Goal: Transaction & Acquisition: Purchase product/service

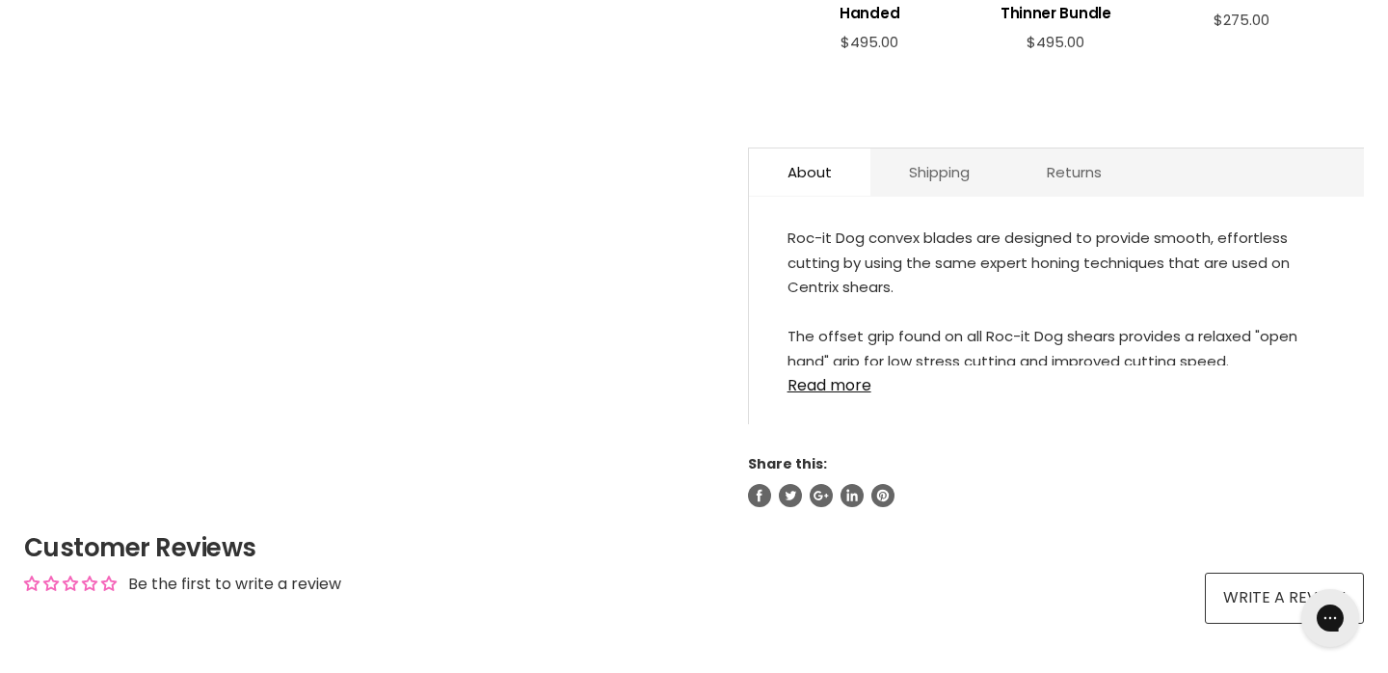
scroll to position [1057, 0]
click at [840, 370] on link "Read more" at bounding box center [1056, 380] width 538 height 29
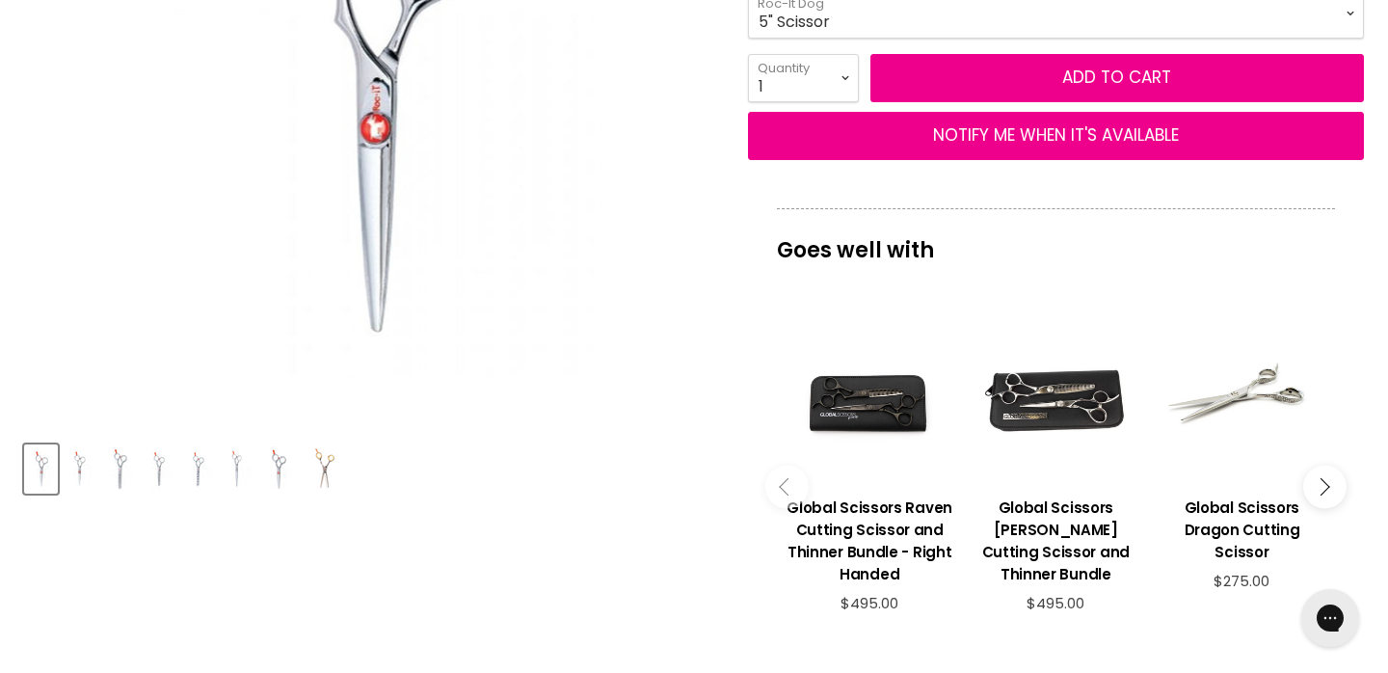
scroll to position [501, 0]
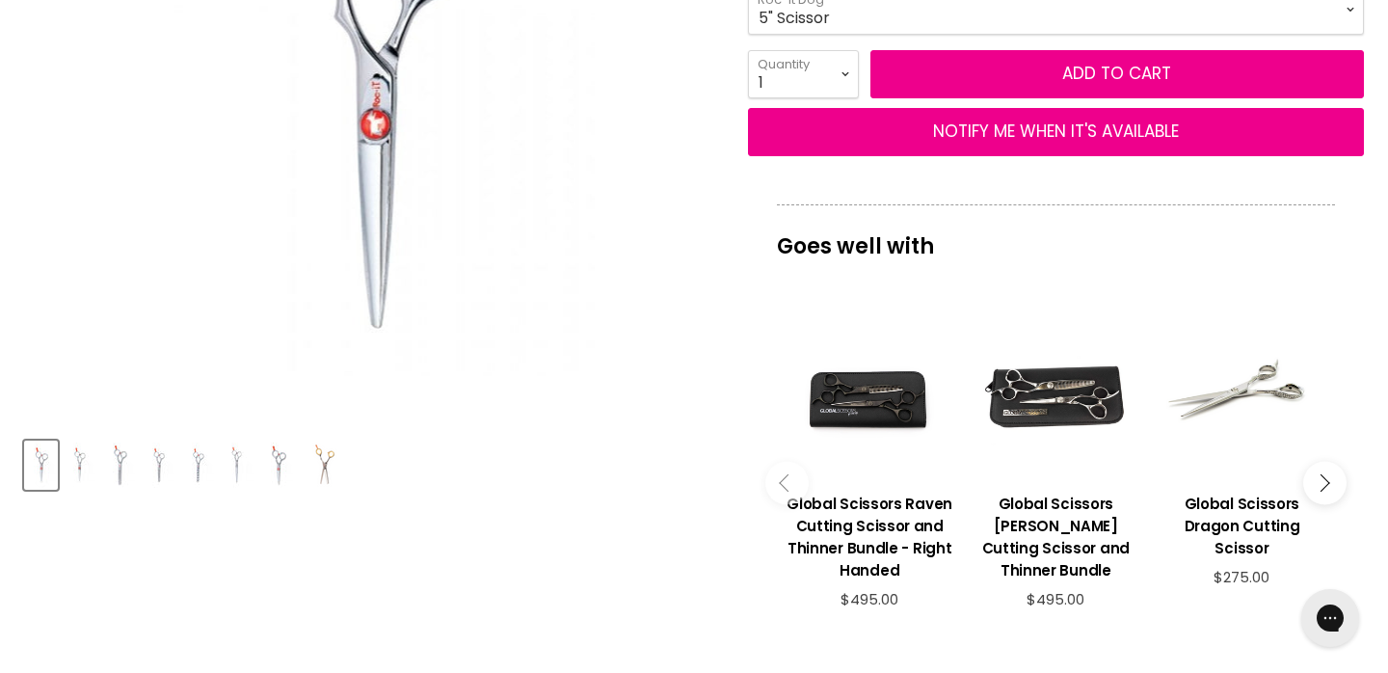
click at [263, 473] on div "Product thumbnails" at bounding box center [369, 462] width 696 height 55
click at [288, 473] on img "Product thumbnails" at bounding box center [278, 464] width 30 height 45
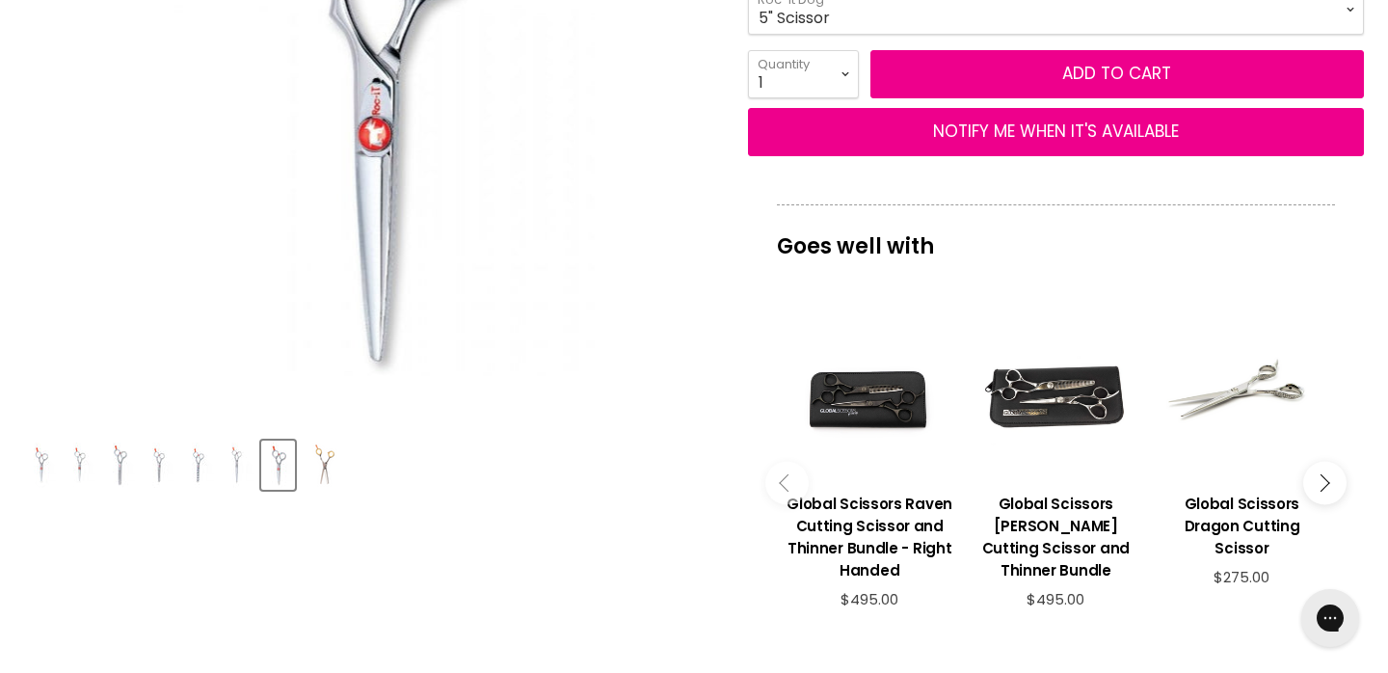
click at [330, 464] on img "Product thumbnails" at bounding box center [325, 464] width 45 height 45
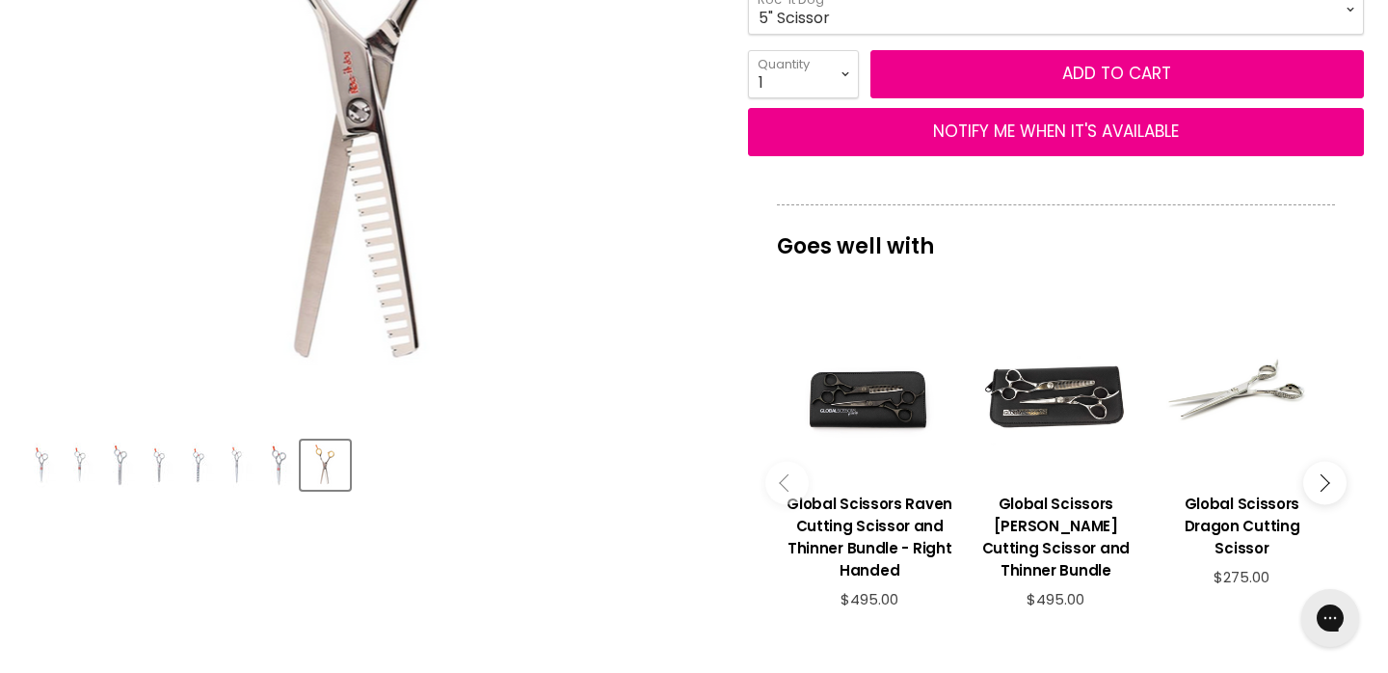
scroll to position [465, 0]
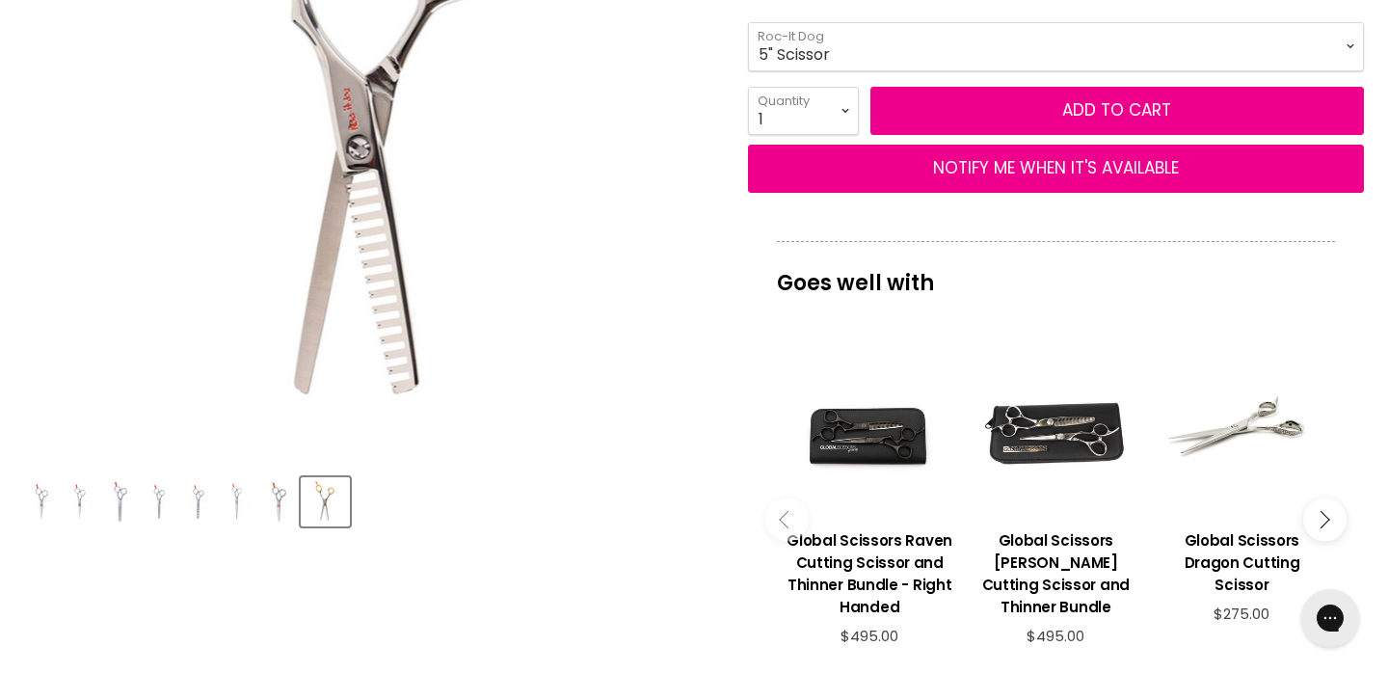
click at [207, 519] on img "Product thumbnails" at bounding box center [199, 501] width 30 height 45
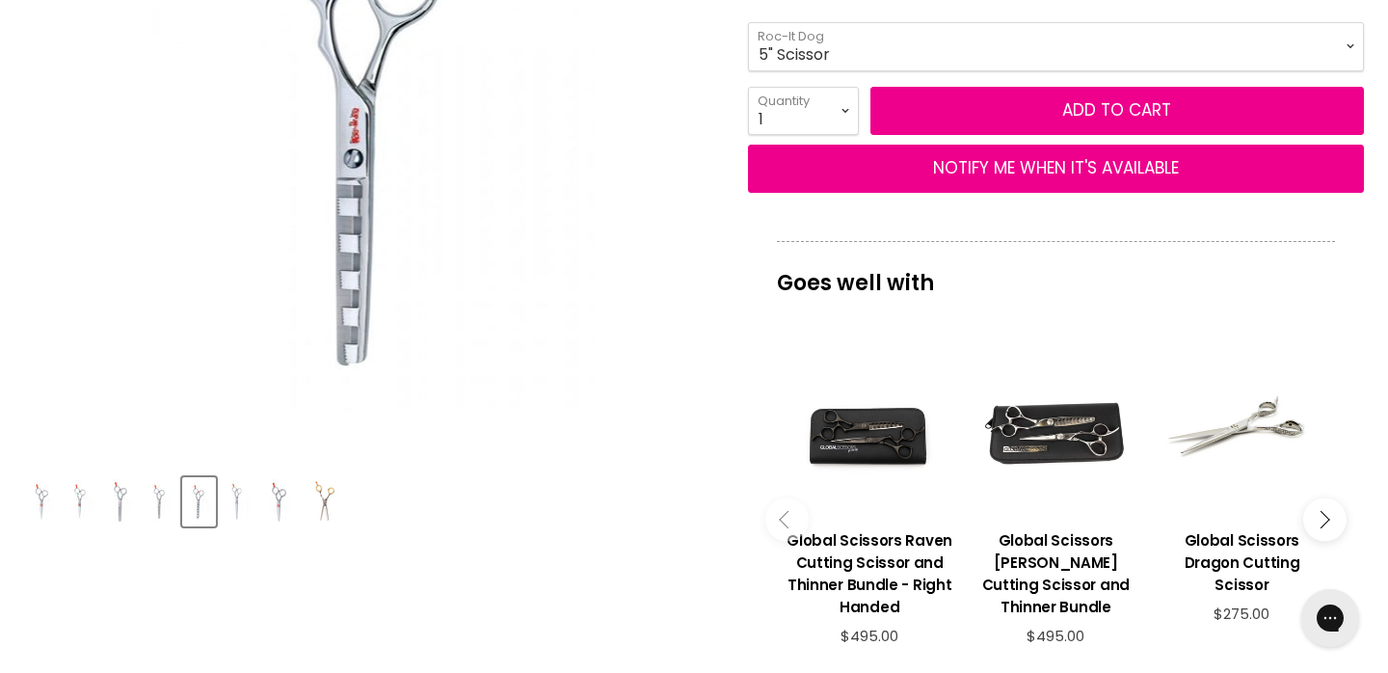
click at [159, 518] on img "Product thumbnails" at bounding box center [160, 501] width 30 height 45
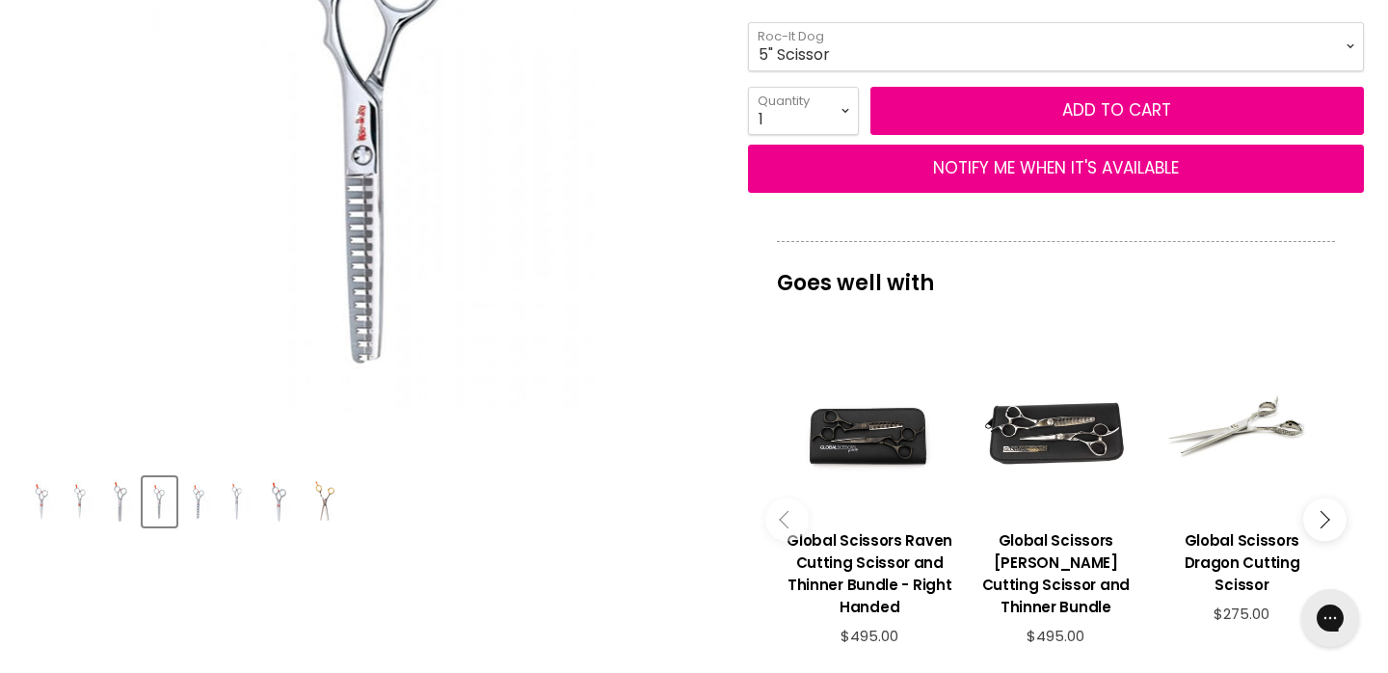
click at [122, 514] on img "Product thumbnails" at bounding box center [120, 501] width 30 height 45
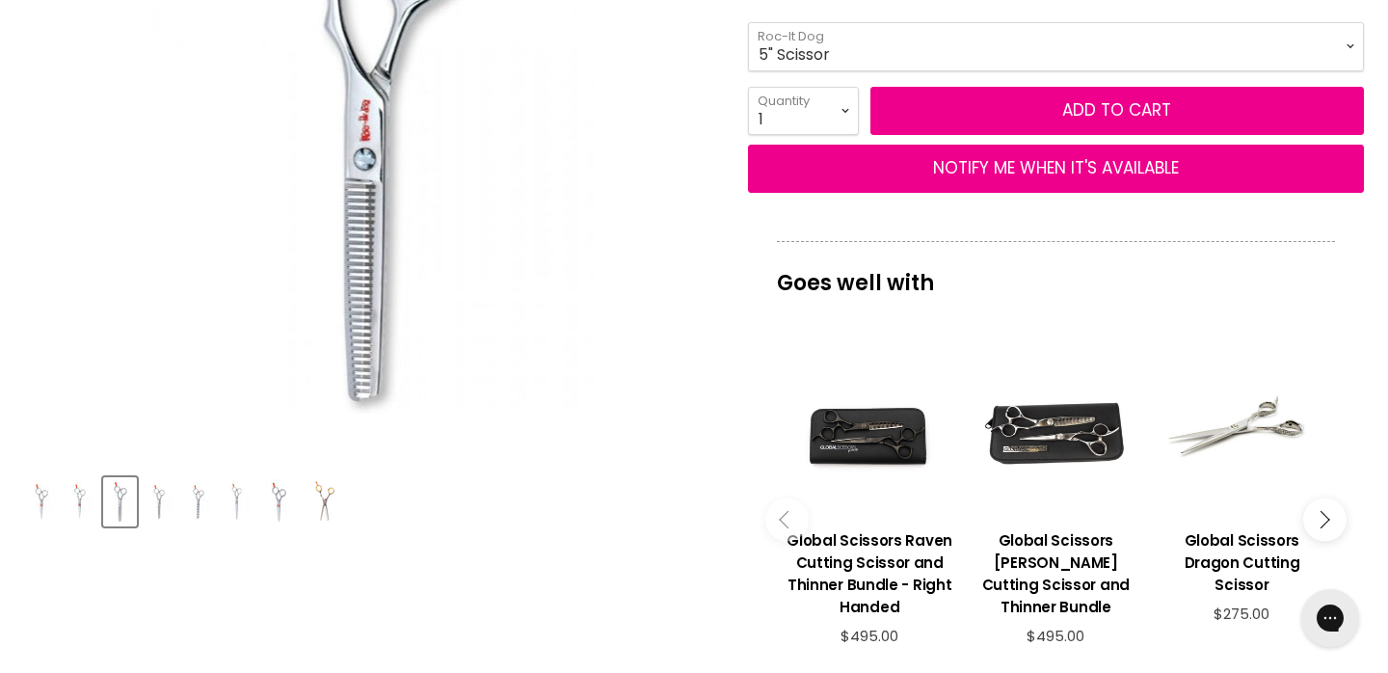
click at [85, 509] on img "Product thumbnails" at bounding box center [81, 501] width 30 height 45
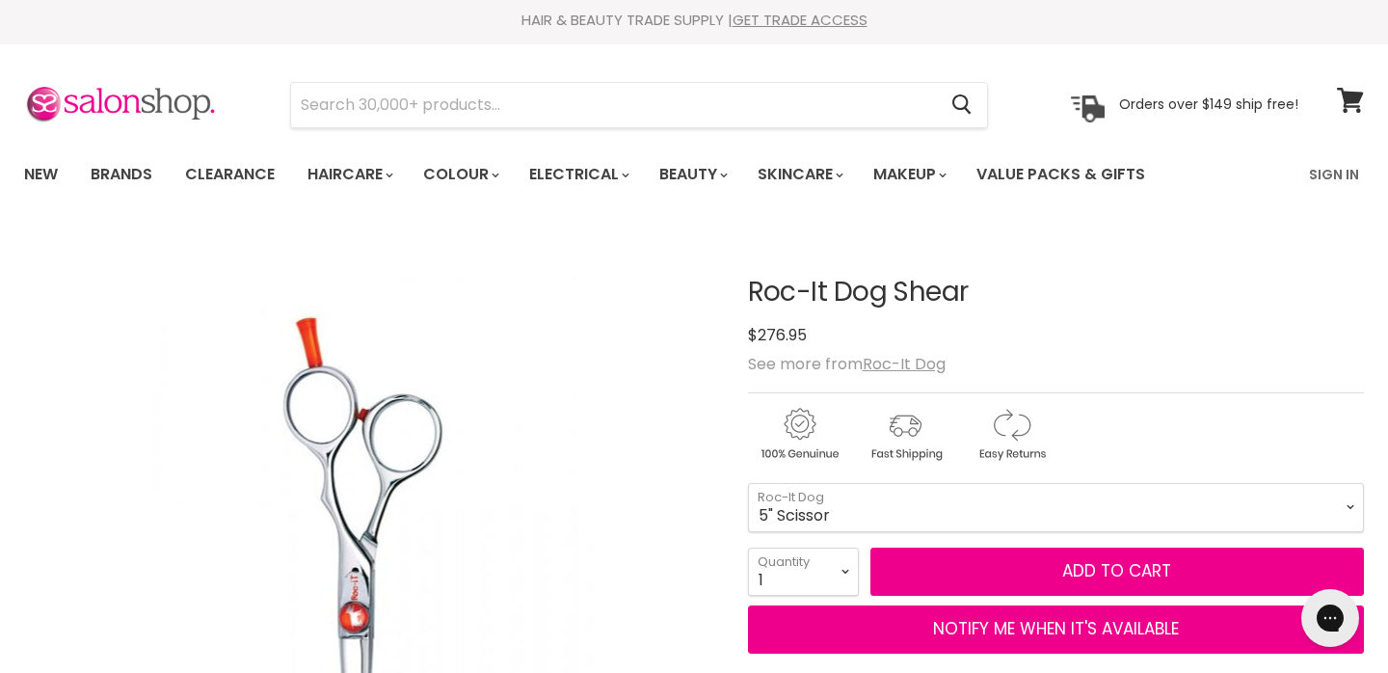
scroll to position [0, 0]
